Goal: Navigation & Orientation: Find specific page/section

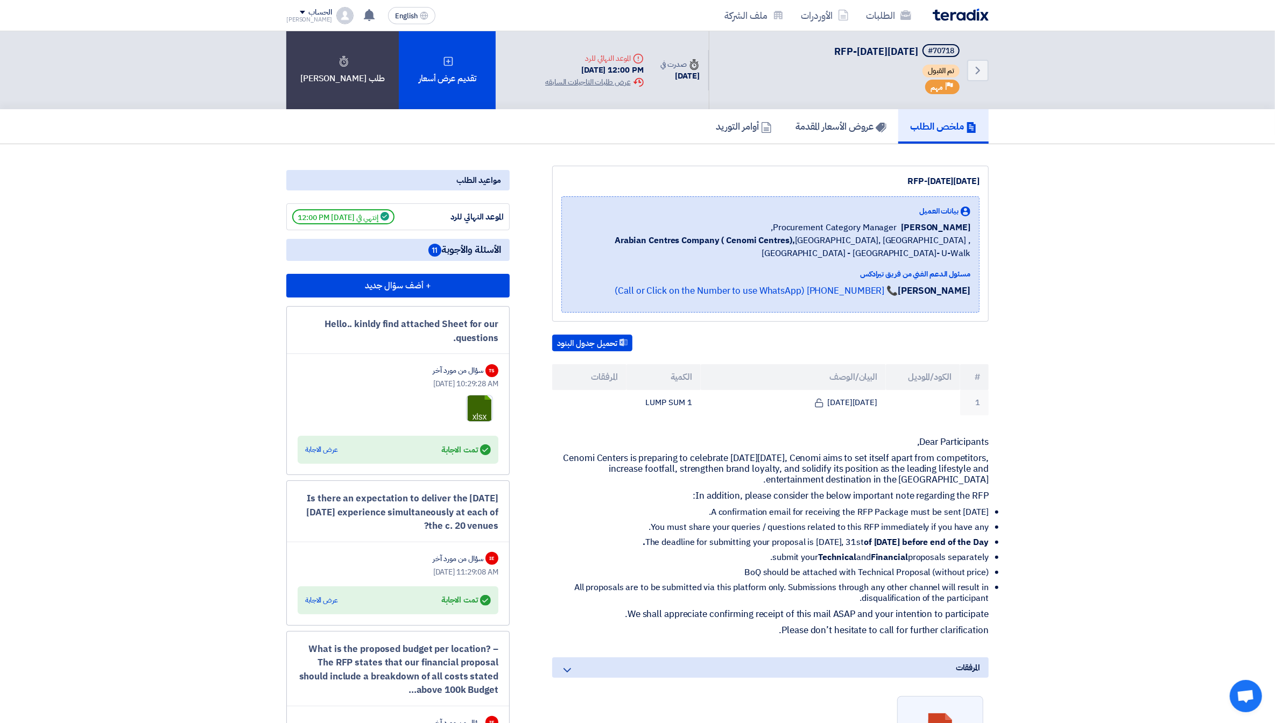
click at [944, 86] on div "Priority مهم" at bounding box center [942, 87] width 34 height 15
click at [983, 71] on icon "Back" at bounding box center [978, 70] width 13 height 13
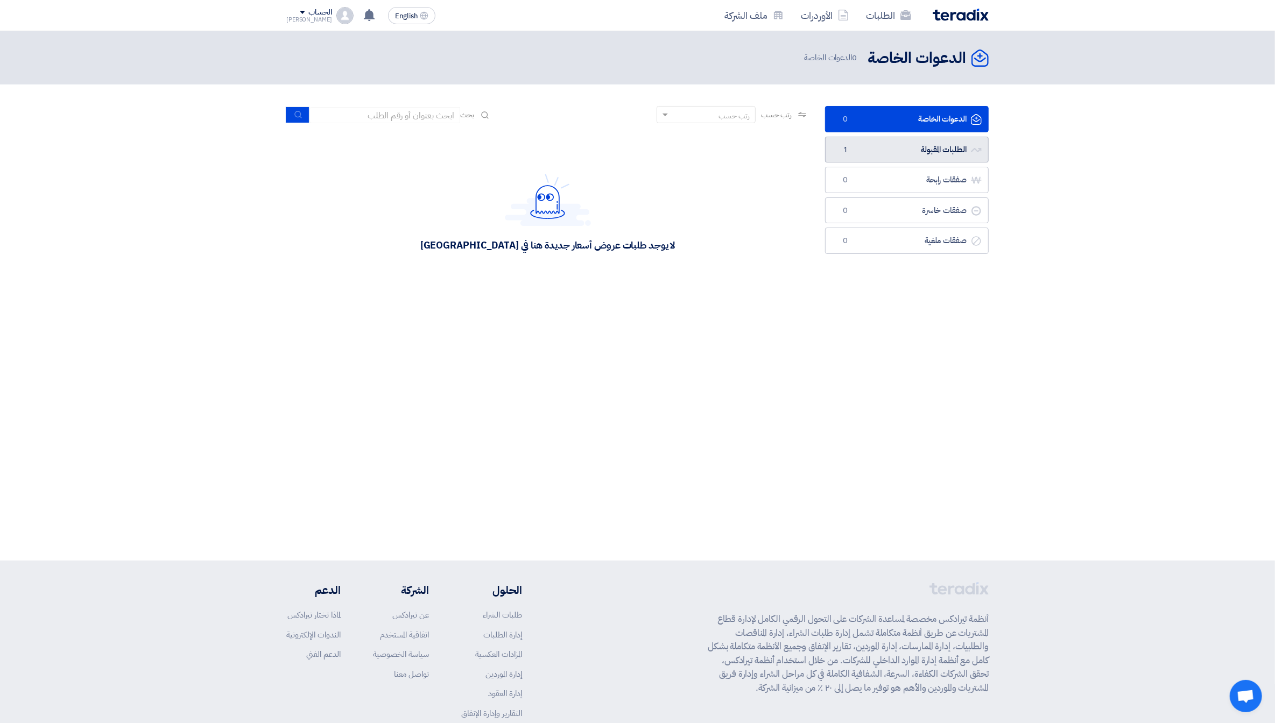
click at [956, 146] on link "الطلبات المقبولة الطلبات المقبولة 1" at bounding box center [907, 150] width 164 height 26
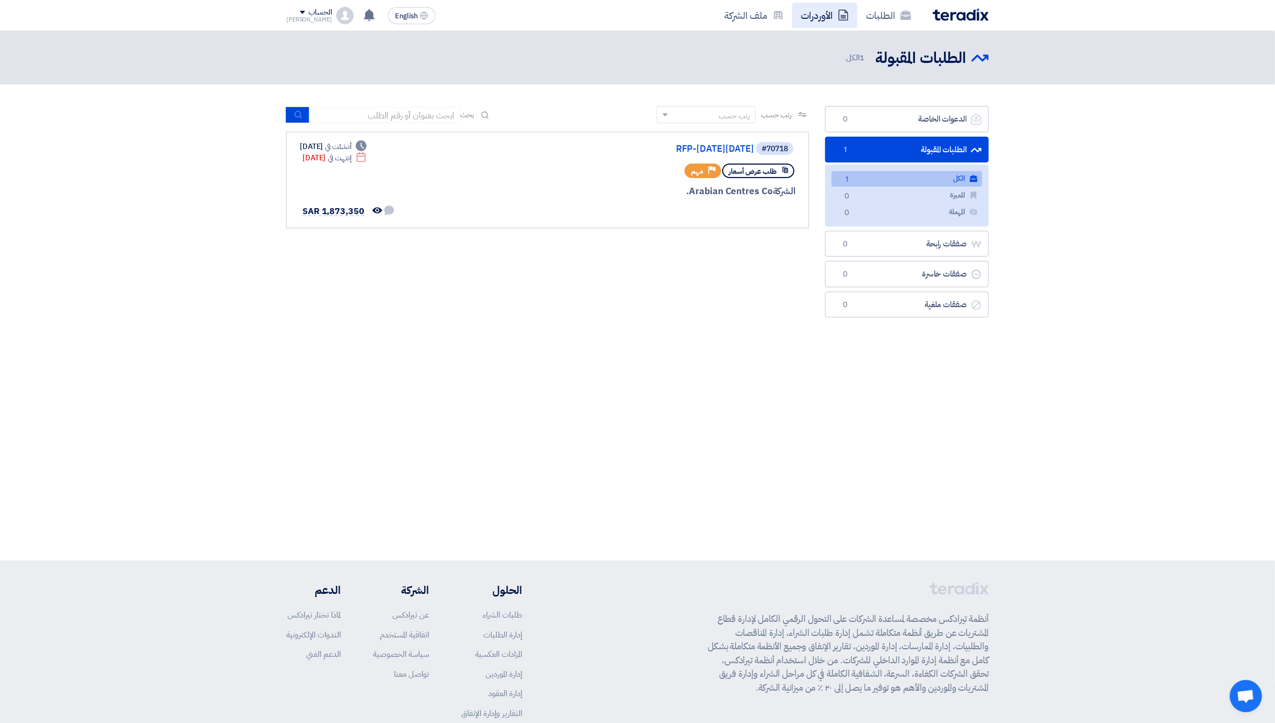
click at [816, 13] on link "الأوردرات" at bounding box center [824, 15] width 65 height 25
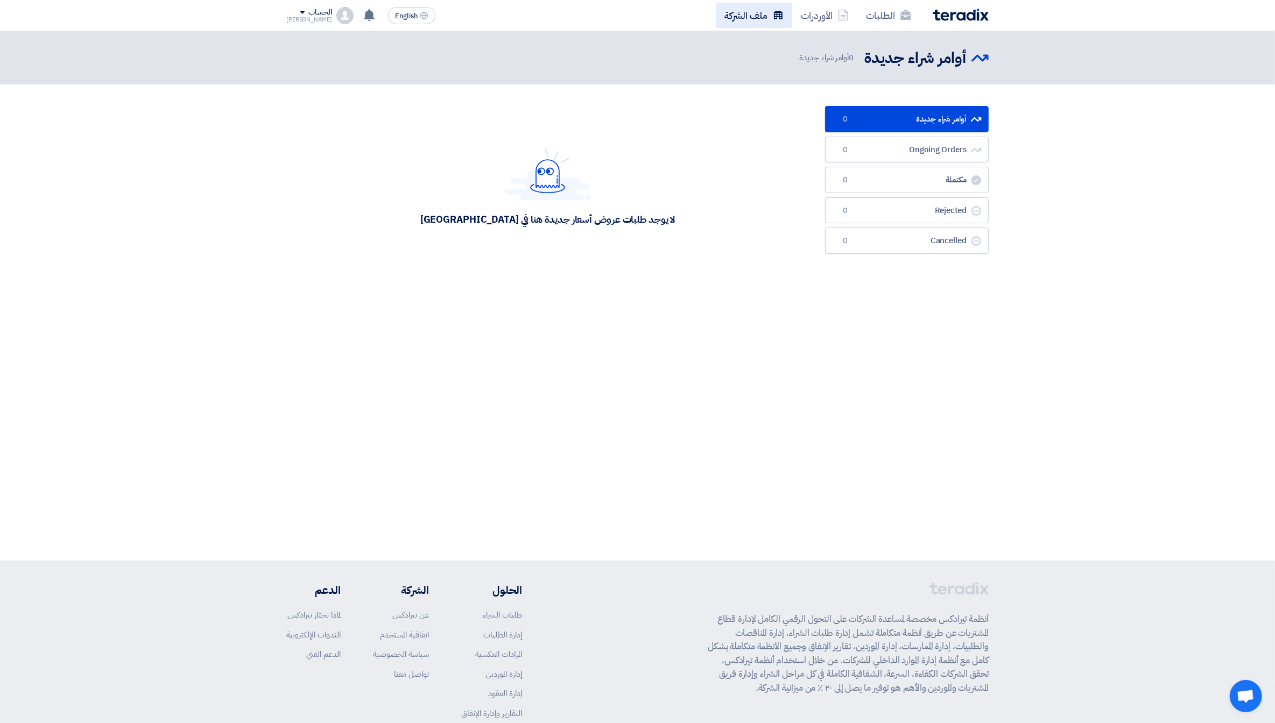
click at [771, 22] on link "ملف الشركة" at bounding box center [754, 15] width 76 height 25
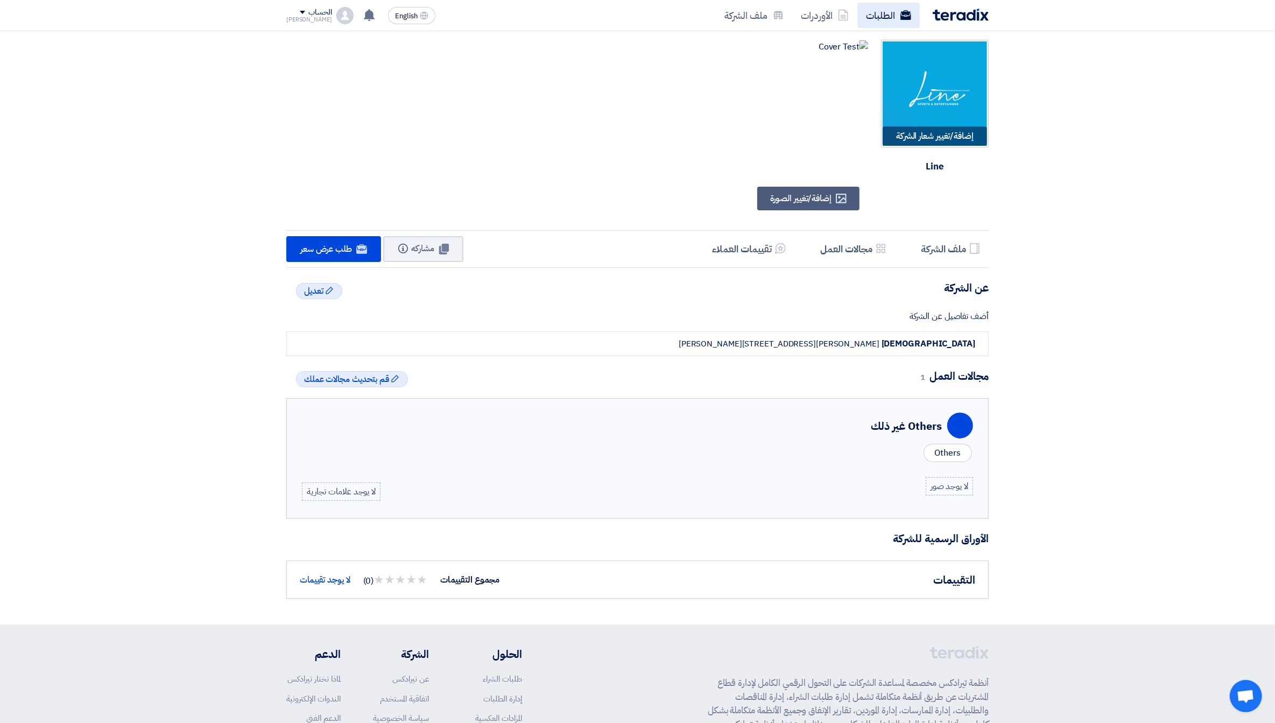
click at [901, 15] on use at bounding box center [906, 15] width 11 height 10
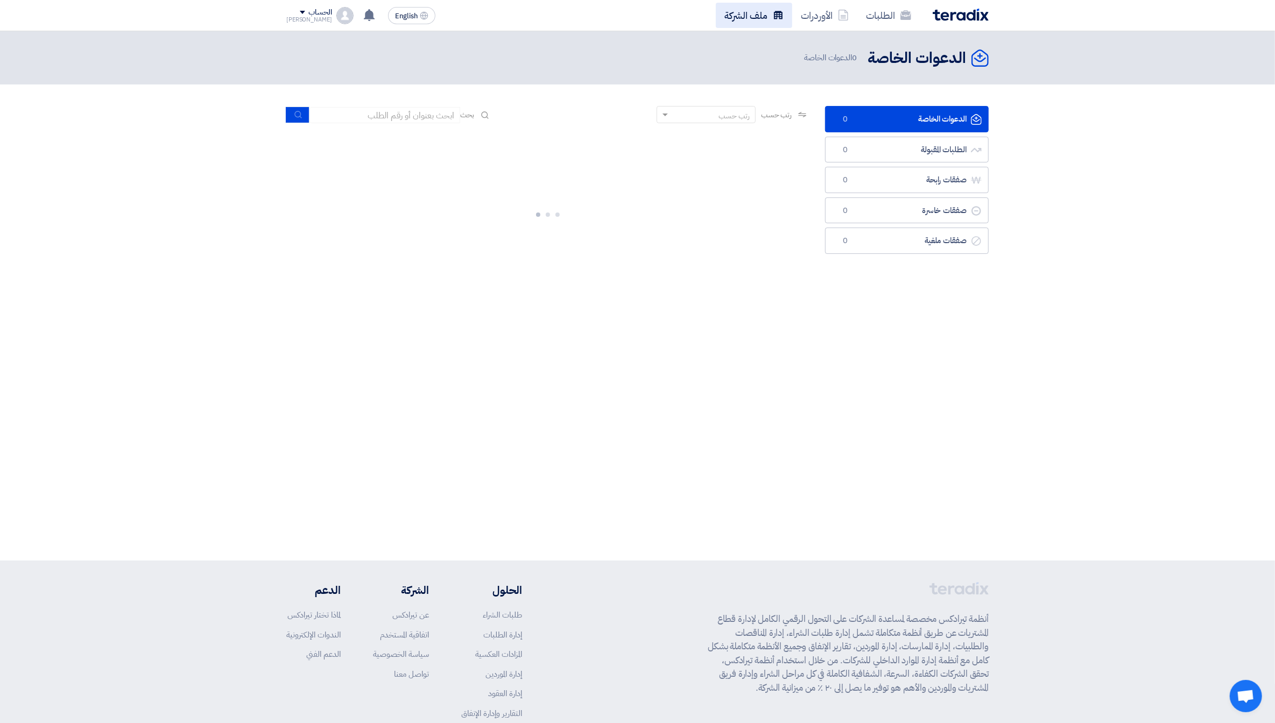
click at [774, 15] on icon at bounding box center [778, 15] width 11 height 11
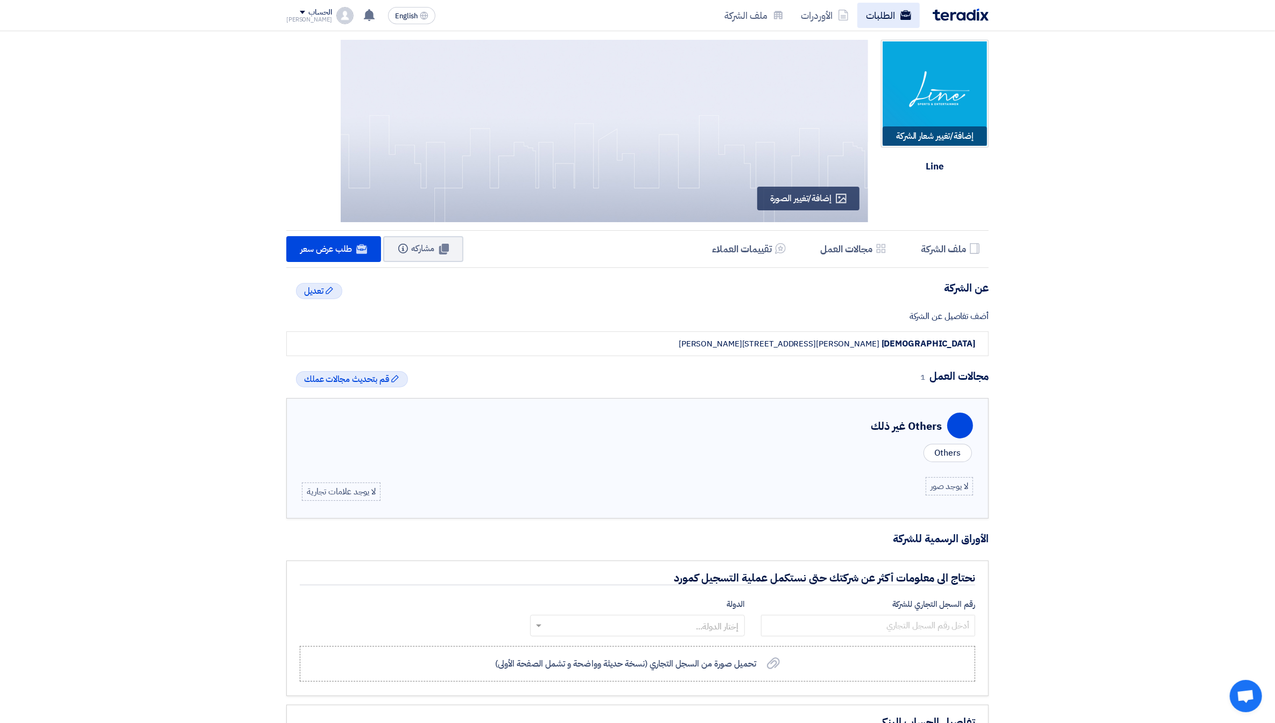
click at [884, 14] on link "الطلبات" at bounding box center [889, 15] width 62 height 25
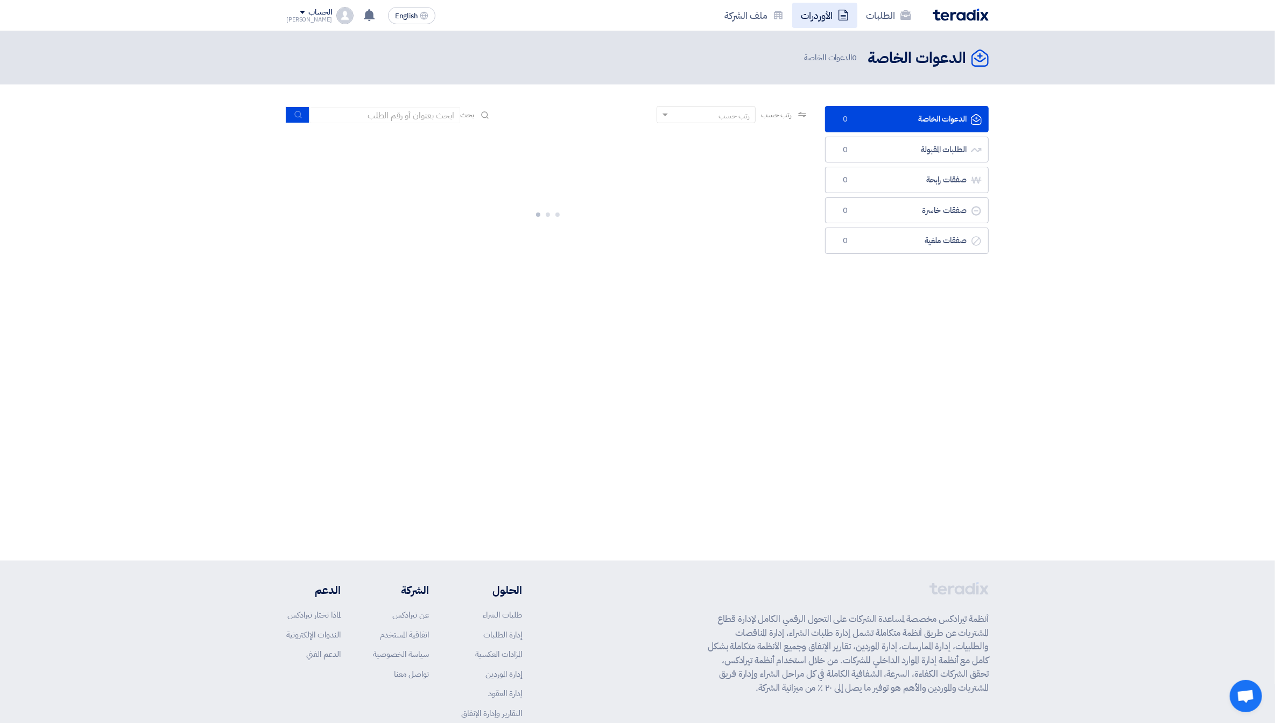
click at [817, 18] on link "الأوردرات" at bounding box center [824, 15] width 65 height 25
click at [878, 14] on link "الطلبات" at bounding box center [889, 15] width 62 height 25
click at [926, 150] on link "الطلبات المقبولة الطلبات المقبولة 0" at bounding box center [907, 150] width 164 height 26
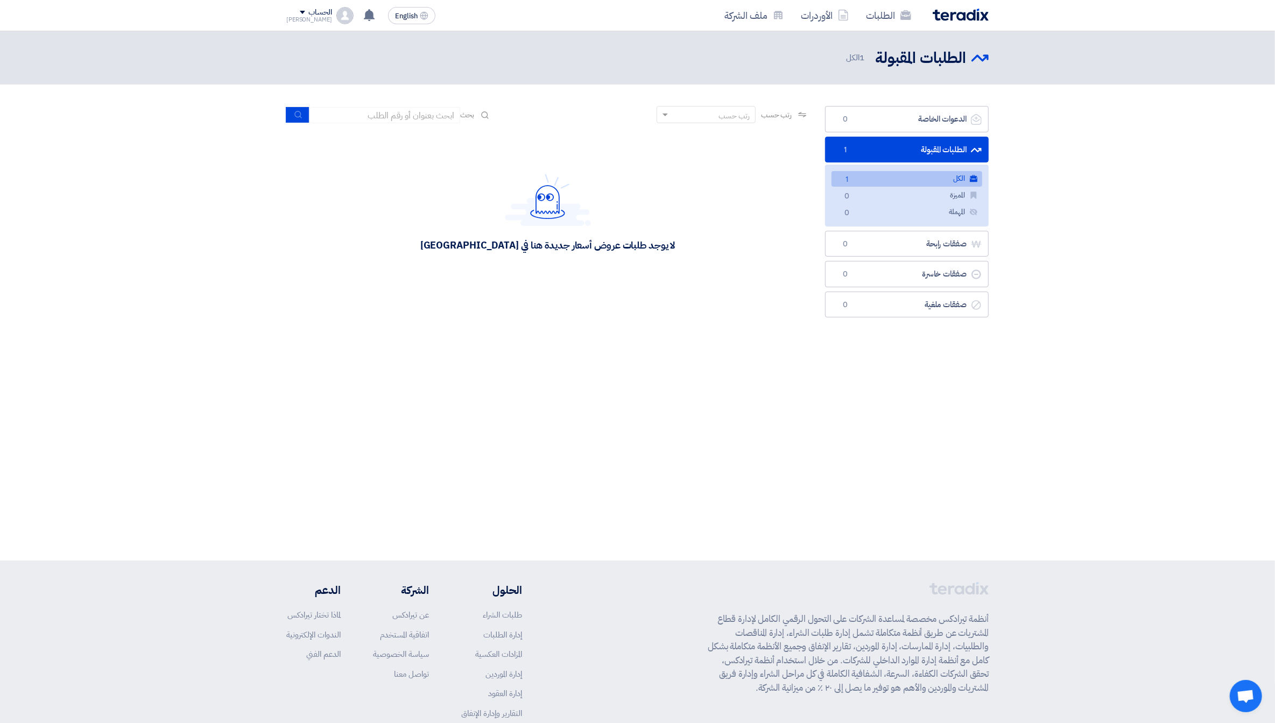
click at [976, 171] on link "الكل الكل 1" at bounding box center [907, 179] width 151 height 16
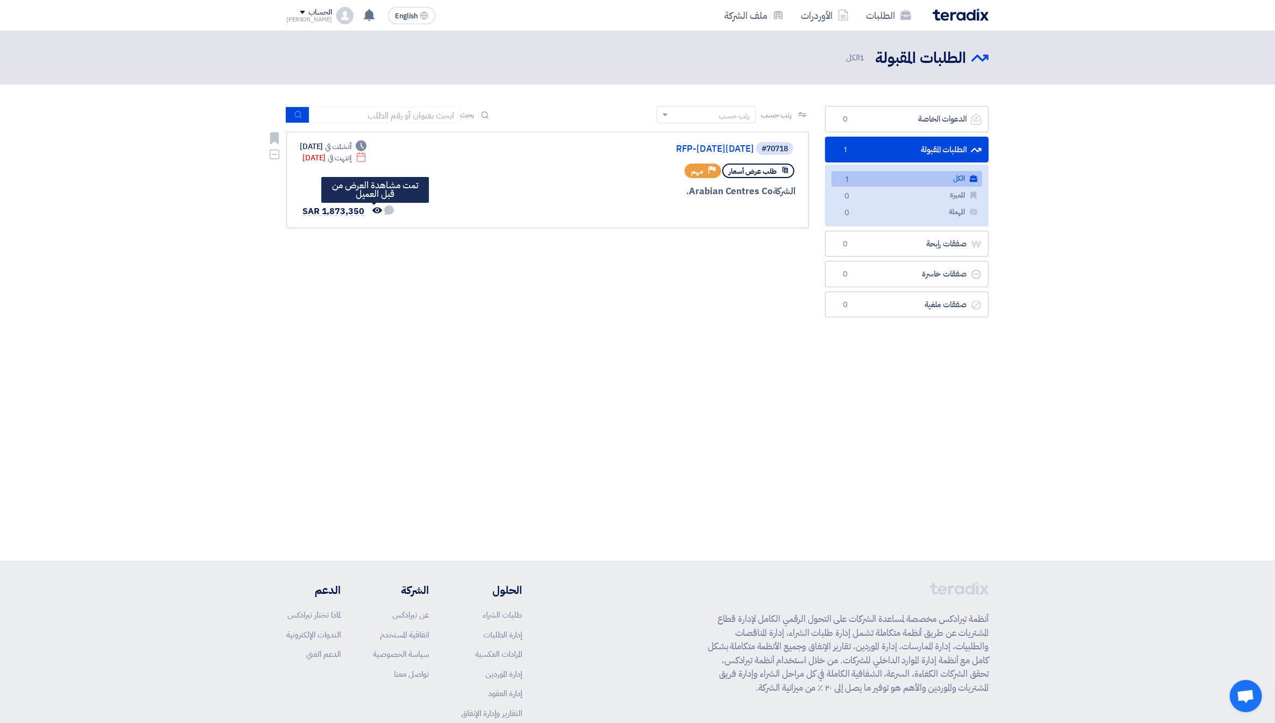
click at [373, 209] on use at bounding box center [378, 210] width 10 height 6
click at [329, 210] on span "SAR 1,873,350" at bounding box center [334, 211] width 62 height 13
click at [709, 151] on link "RFP-[DATE][DATE]" at bounding box center [646, 149] width 215 height 10
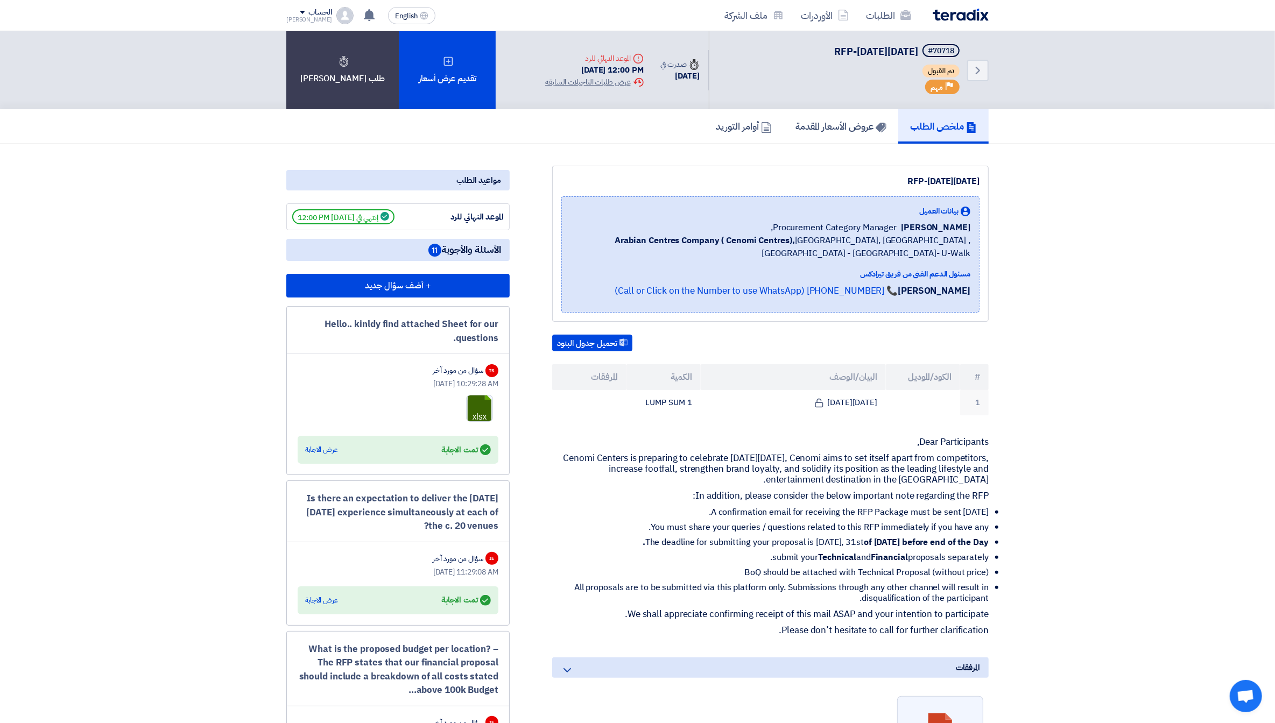
click at [941, 85] on span "مهم" at bounding box center [937, 87] width 12 height 10
click at [939, 72] on span "تم القبول" at bounding box center [941, 71] width 37 height 13
drag, startPoint x: 916, startPoint y: 93, endPoint x: 1022, endPoint y: 6, distance: 136.9
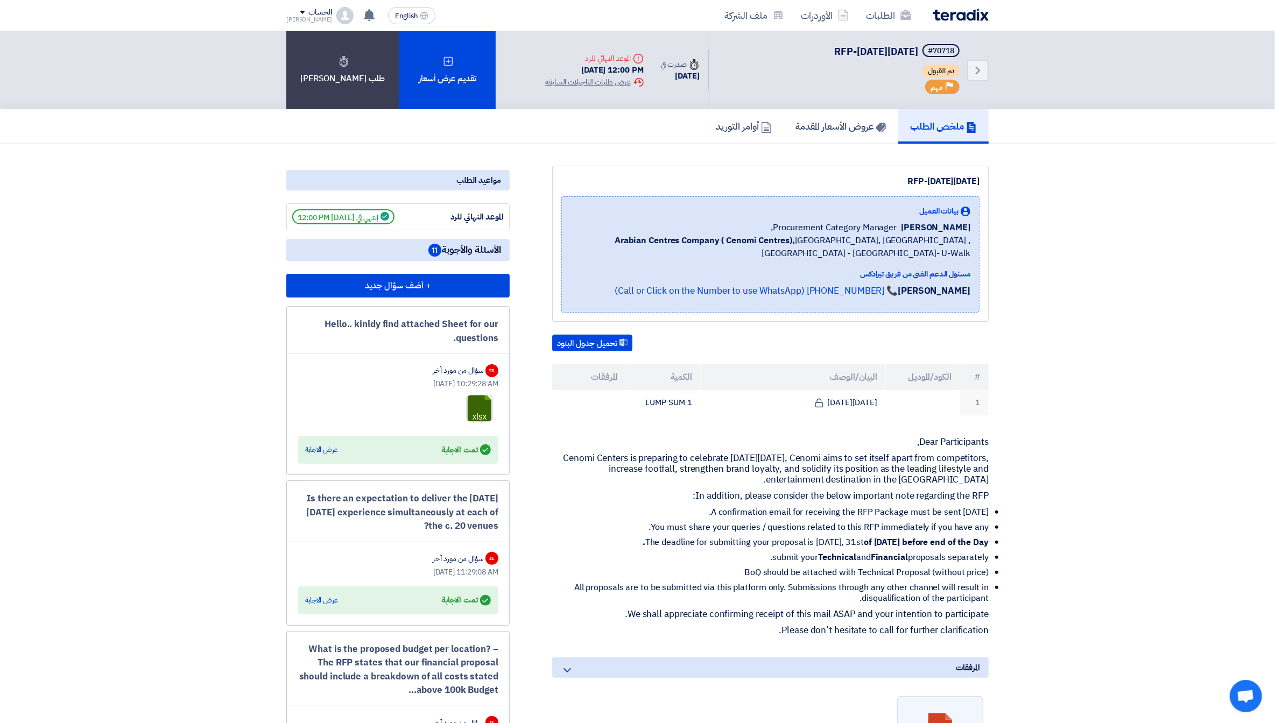
click at [1028, 23] on nav "الطلبات الأوردرات ملف الشركة English EN تم مشاهدة العرض المقدم للطلب "RFP-Saudi…" at bounding box center [637, 15] width 1275 height 31
